Goal: Task Accomplishment & Management: Complete application form

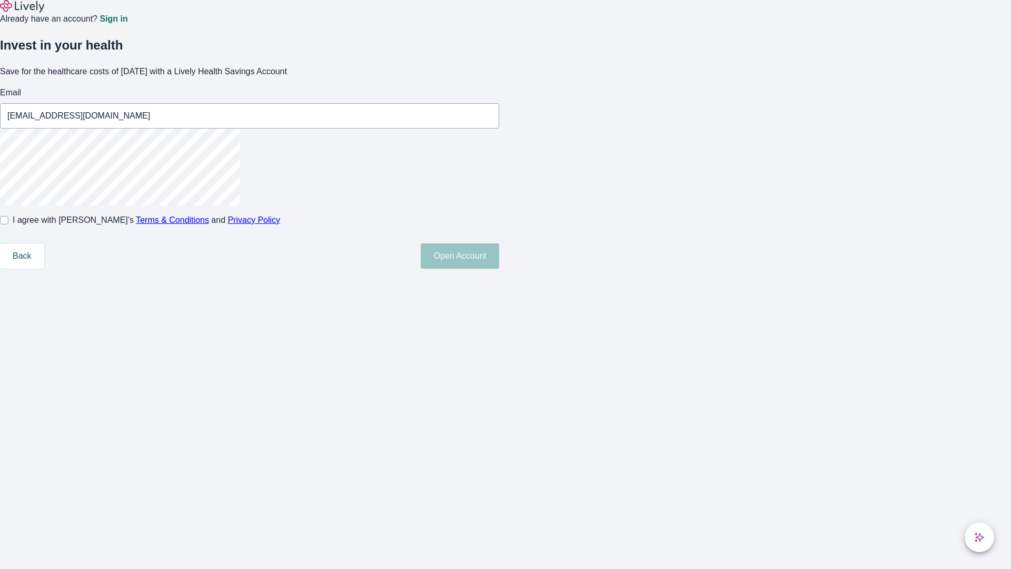
click at [8, 224] on input "I agree with Lively’s Terms & Conditions and Privacy Policy" at bounding box center [4, 220] width 8 height 8
checkbox input "true"
click at [499, 269] on button "Open Account" at bounding box center [460, 255] width 78 height 25
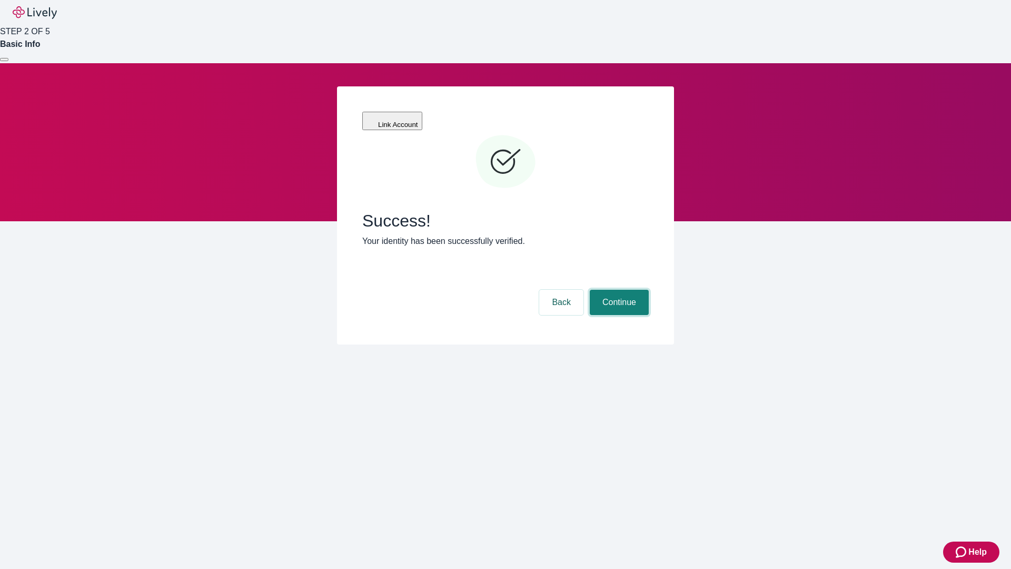
click at [618, 290] on button "Continue" at bounding box center [619, 302] width 59 height 25
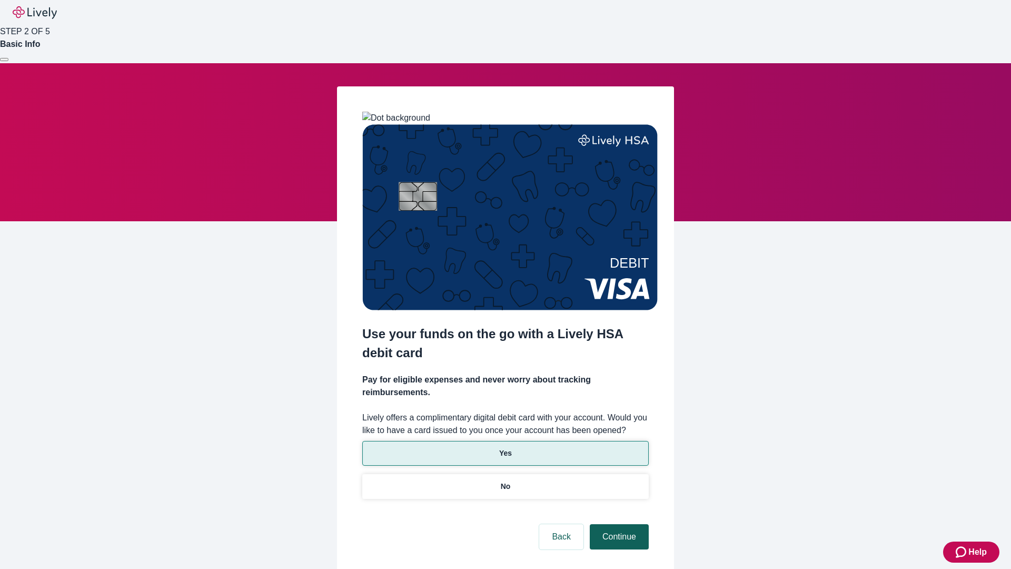
click at [505, 448] on p "Yes" at bounding box center [505, 453] width 13 height 11
click at [618, 524] on button "Continue" at bounding box center [619, 536] width 59 height 25
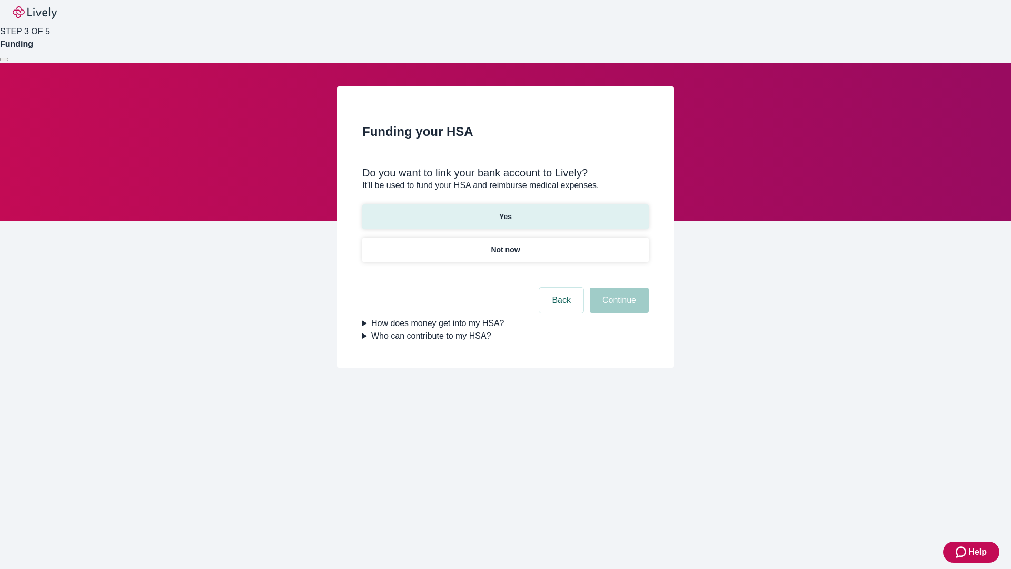
click at [505, 211] on p "Yes" at bounding box center [505, 216] width 13 height 11
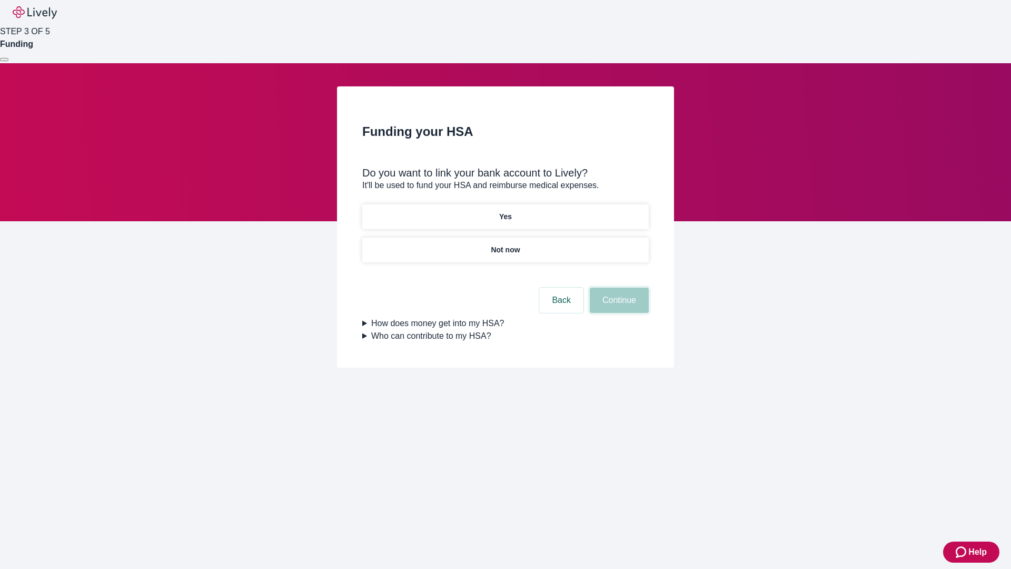
click at [618, 288] on button "Continue" at bounding box center [619, 300] width 59 height 25
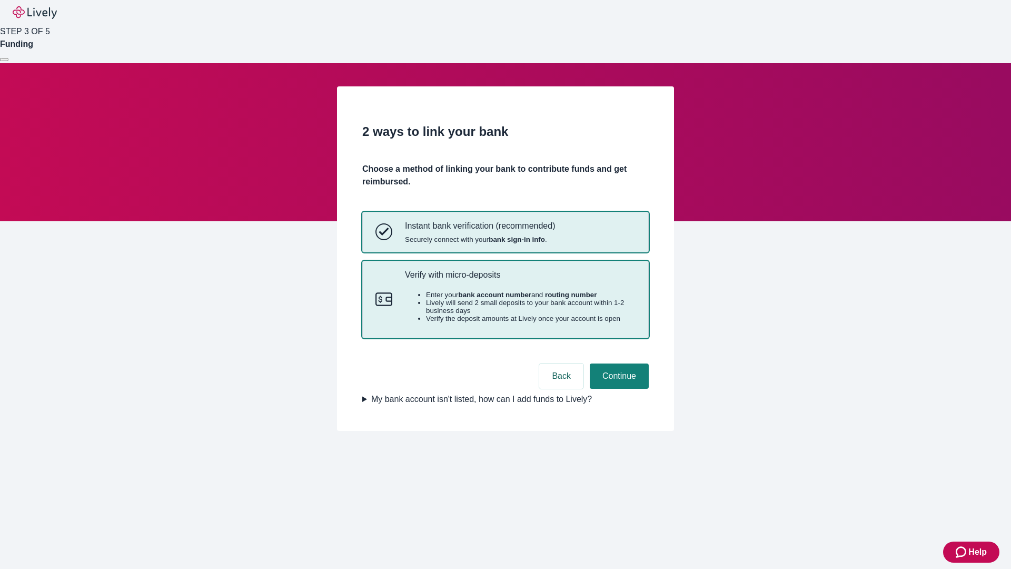
click at [520, 280] on p "Verify with micro-deposits" at bounding box center [520, 275] width 231 height 10
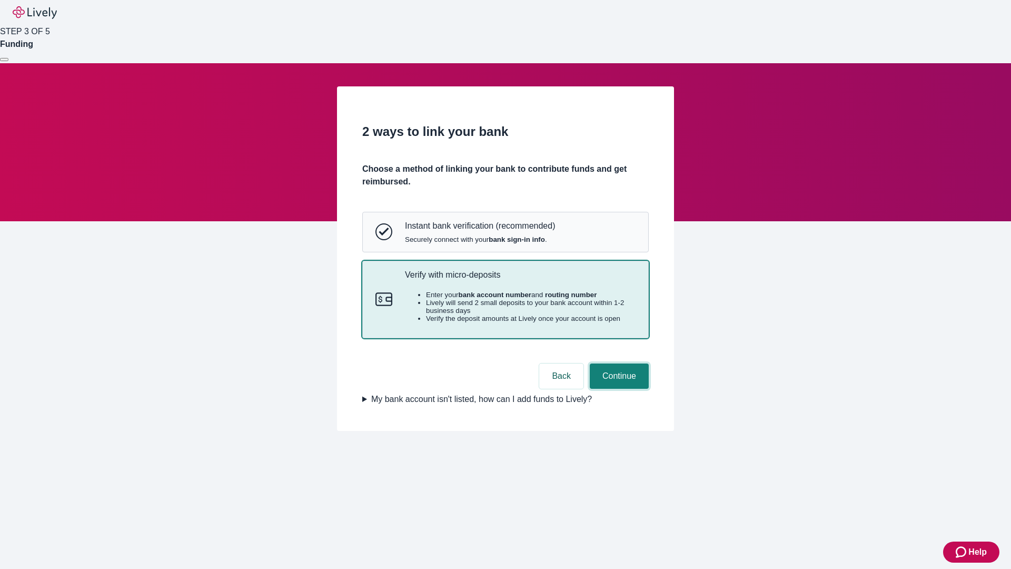
click at [618, 389] on button "Continue" at bounding box center [619, 375] width 59 height 25
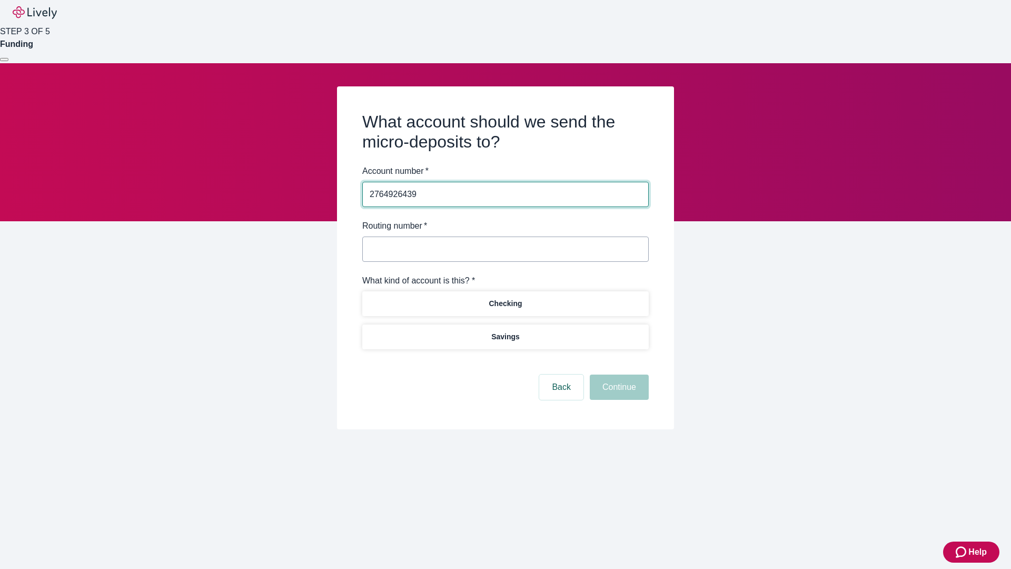
type input "2764926439"
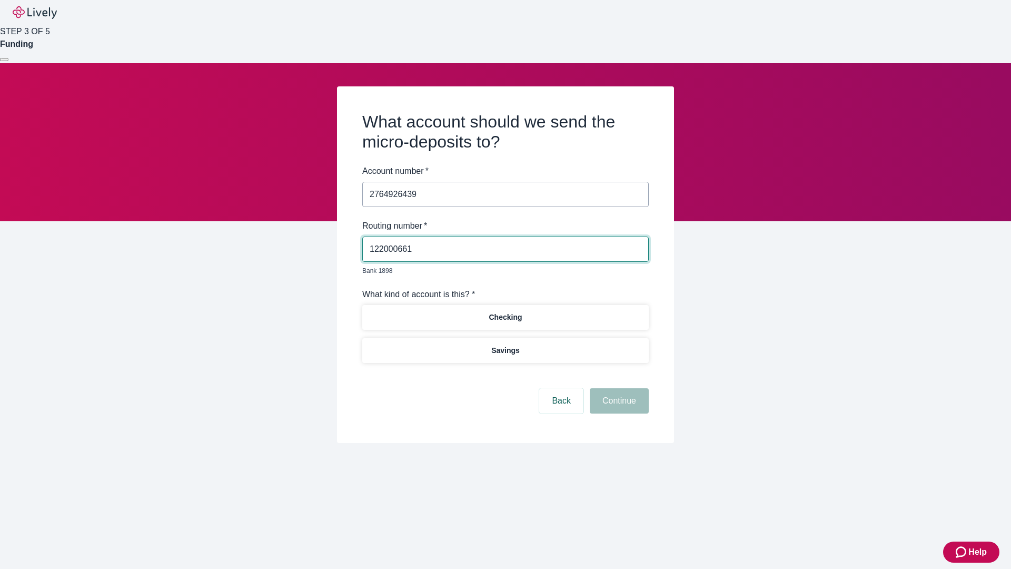
type input "122000661"
click at [505, 312] on p "Checking" at bounding box center [505, 317] width 33 height 11
click at [618, 389] on button "Continue" at bounding box center [619, 400] width 59 height 25
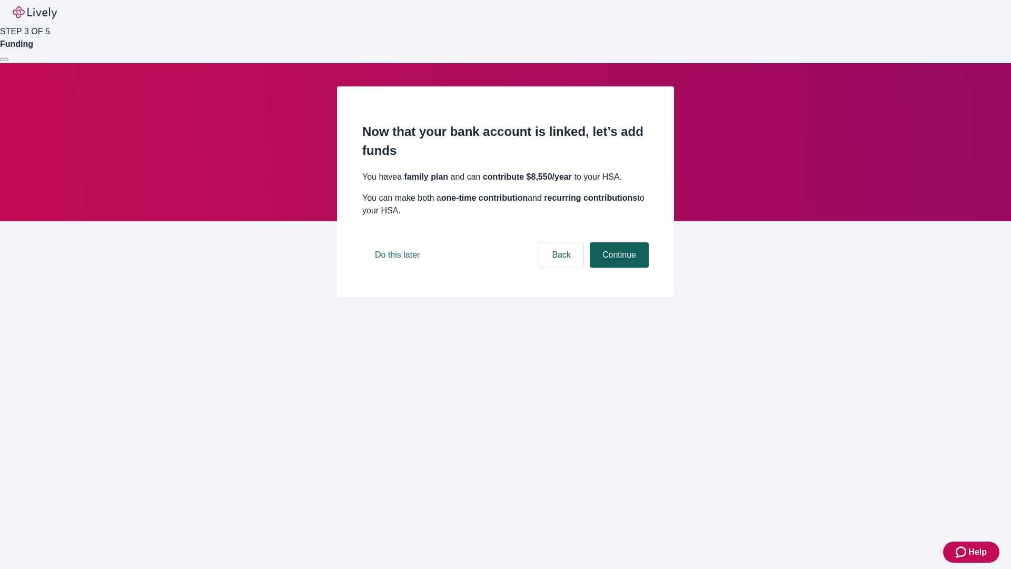
click at [618, 268] on button "Continue" at bounding box center [619, 254] width 59 height 25
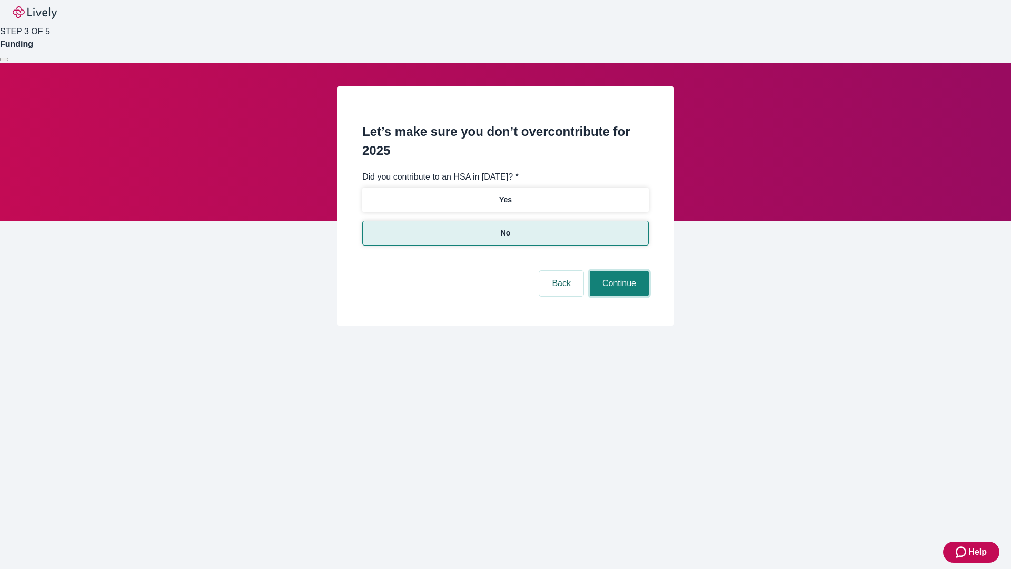
click at [618, 271] on button "Continue" at bounding box center [619, 283] width 59 height 25
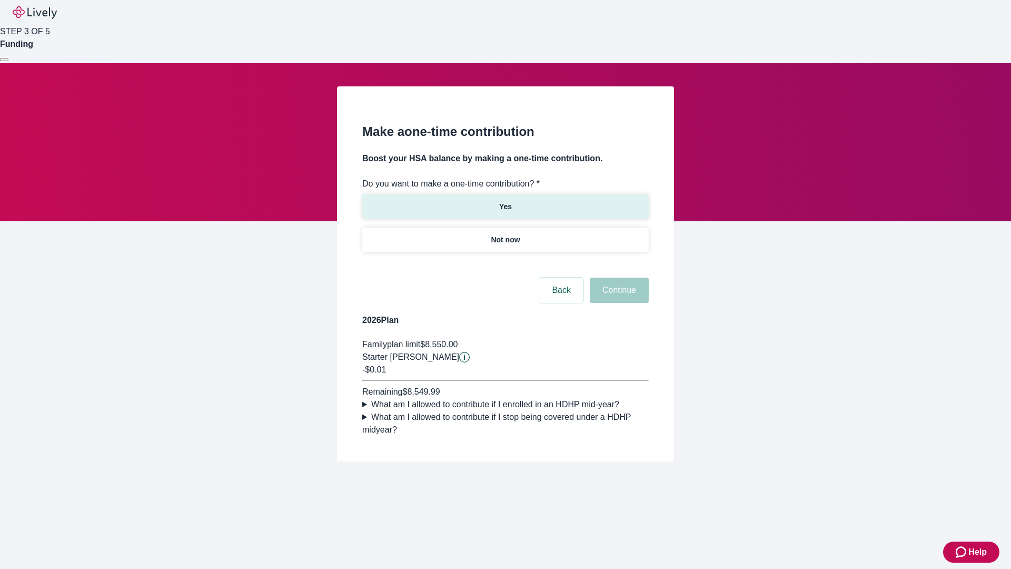
click at [505, 201] on p "Yes" at bounding box center [505, 206] width 13 height 11
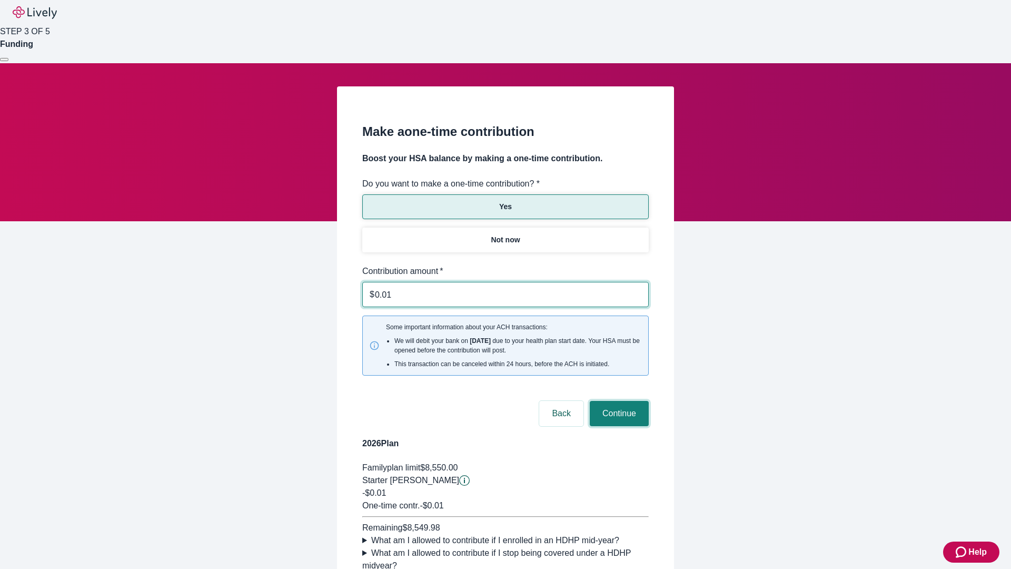
click at [618, 401] on button "Continue" at bounding box center [619, 413] width 59 height 25
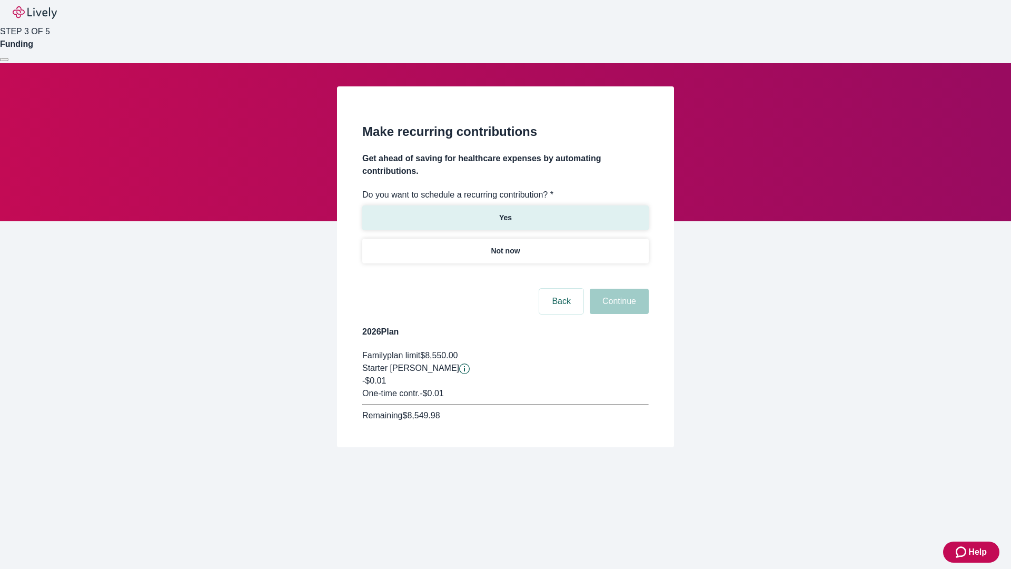
click at [505, 212] on p "Yes" at bounding box center [505, 217] width 13 height 11
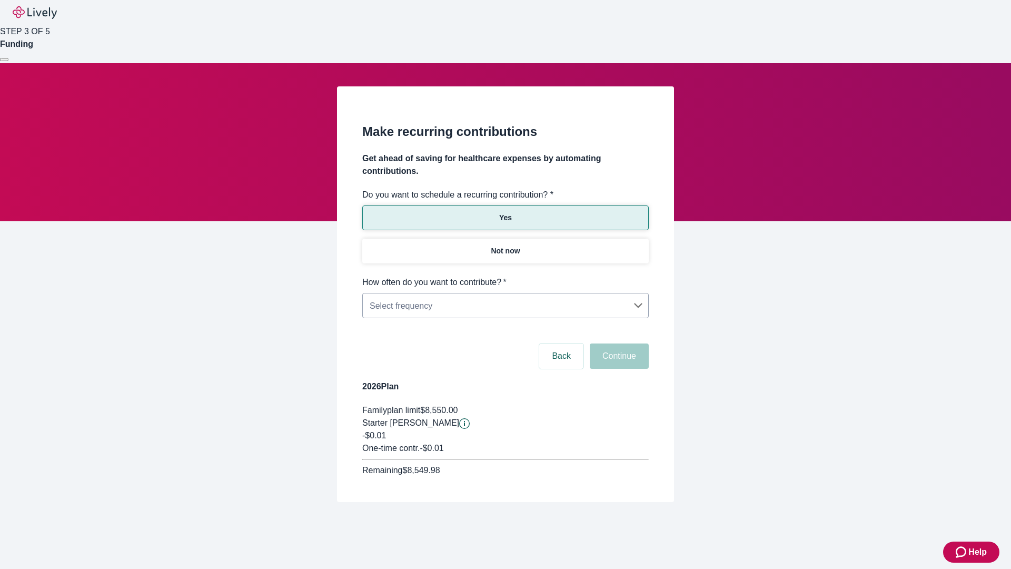
click at [505, 276] on body "Help STEP 3 OF 5 Funding Make recurring contributions Get ahead of saving for h…" at bounding box center [505, 276] width 1011 height 552
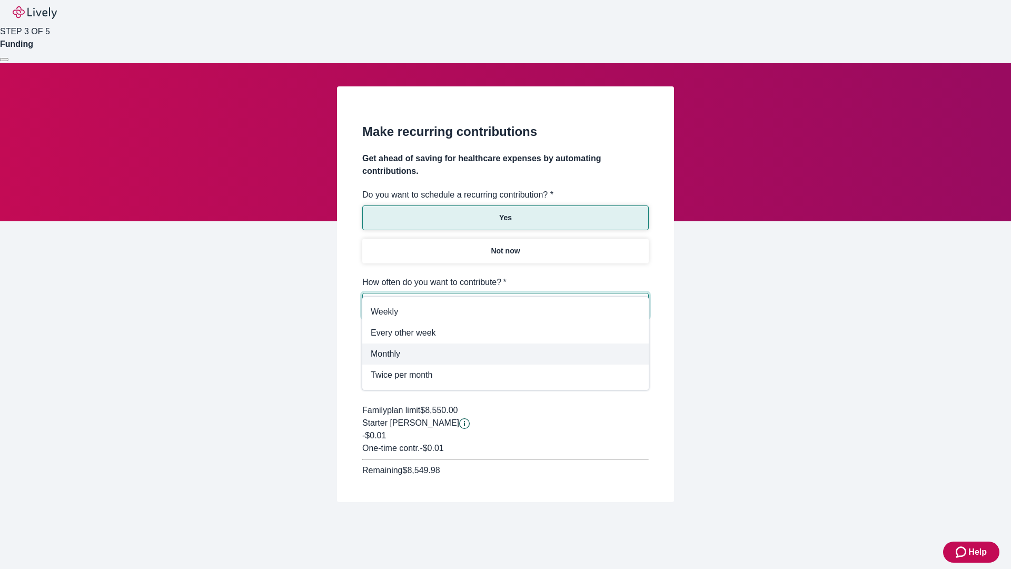
click at [506, 354] on span "Monthly" at bounding box center [506, 354] width 270 height 13
type input "Monthly"
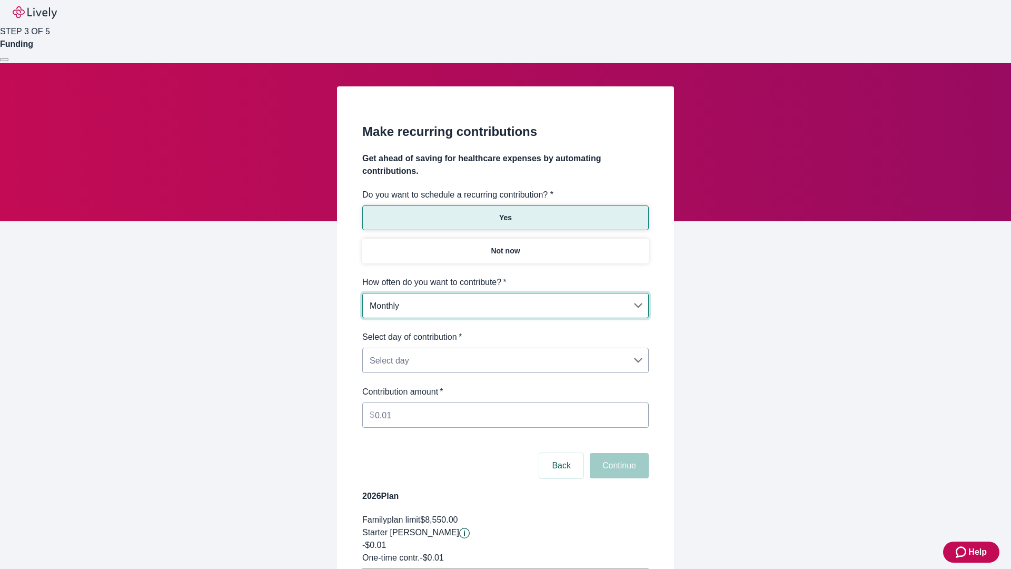
click at [505, 331] on body "Help STEP 3 OF 5 Funding Make recurring contributions Get ahead of saving for h…" at bounding box center [505, 331] width 1011 height 662
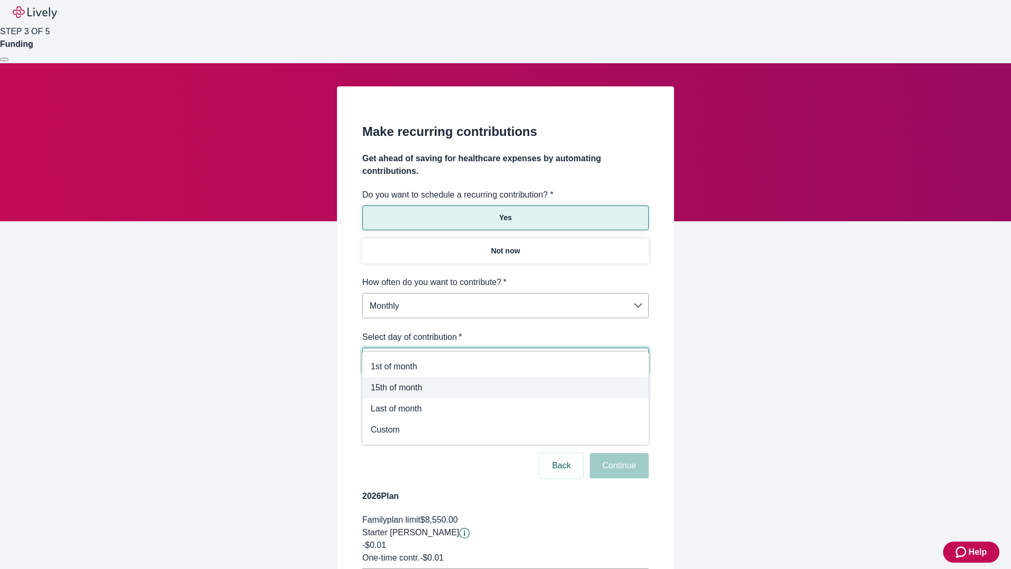
click at [506, 388] on span "15th of month" at bounding box center [506, 387] width 270 height 13
type input "Monthly15th"
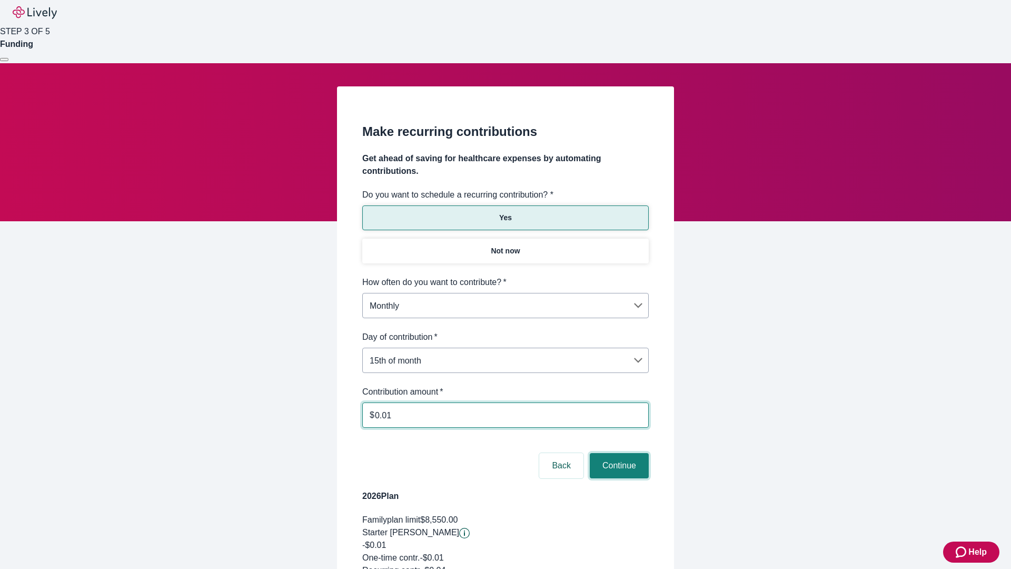
click at [618, 453] on button "Continue" at bounding box center [619, 465] width 59 height 25
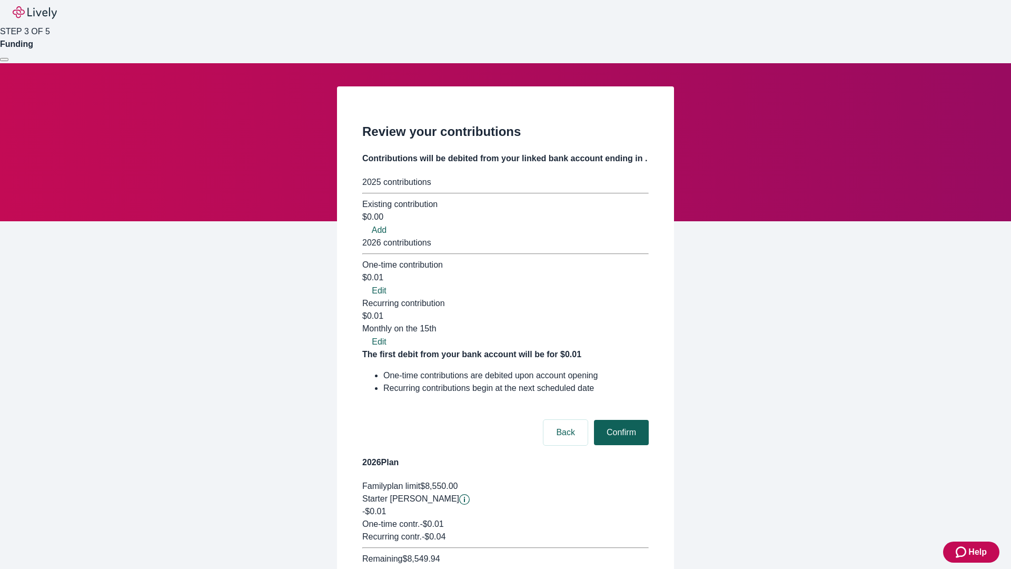
click at [620, 420] on button "Confirm" at bounding box center [621, 432] width 55 height 25
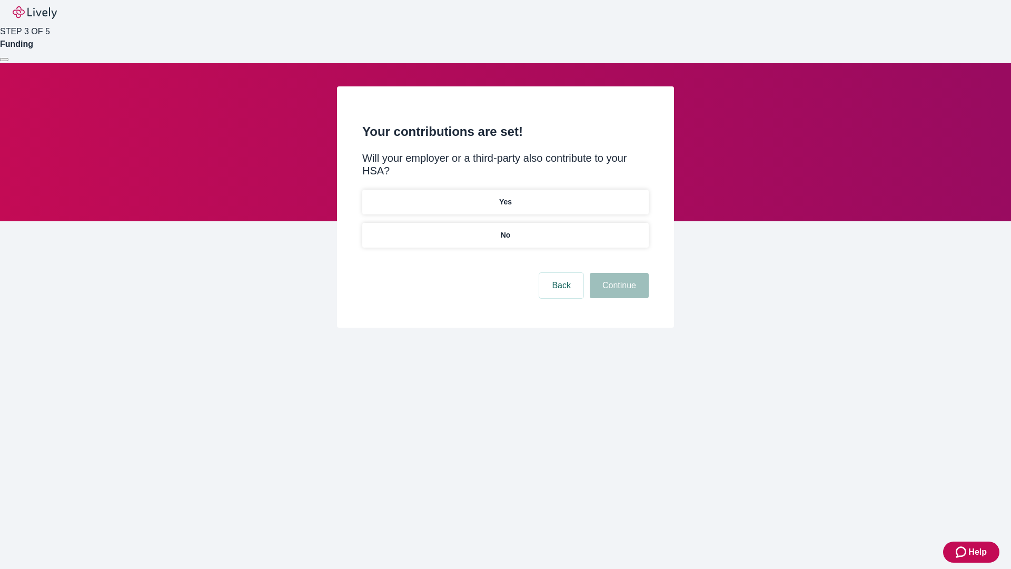
click at [505, 196] on p "Yes" at bounding box center [505, 201] width 13 height 11
click at [618, 273] on button "Continue" at bounding box center [619, 285] width 59 height 25
